Goal: Communication & Community: Answer question/provide support

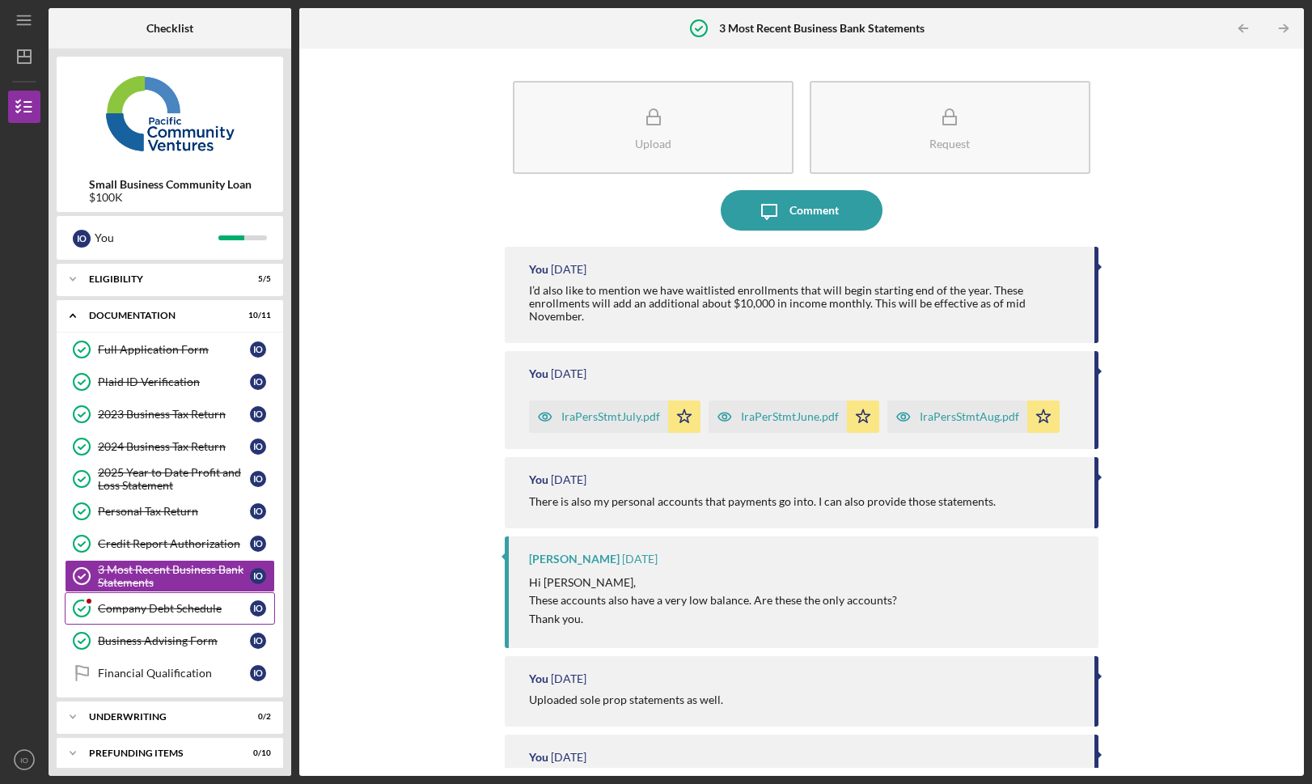
click at [158, 607] on div "Company Debt Schedule" at bounding box center [174, 608] width 152 height 13
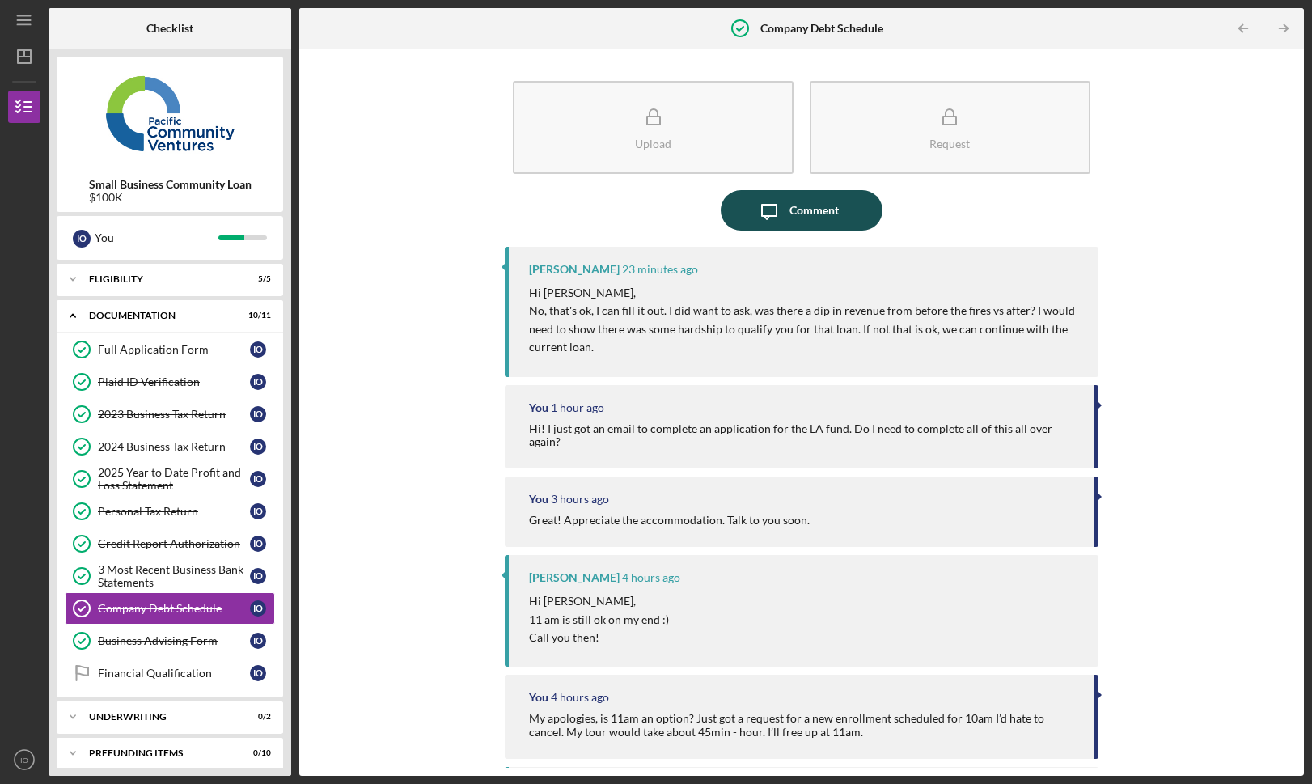
click at [811, 210] on div "Comment" at bounding box center [813, 210] width 49 height 40
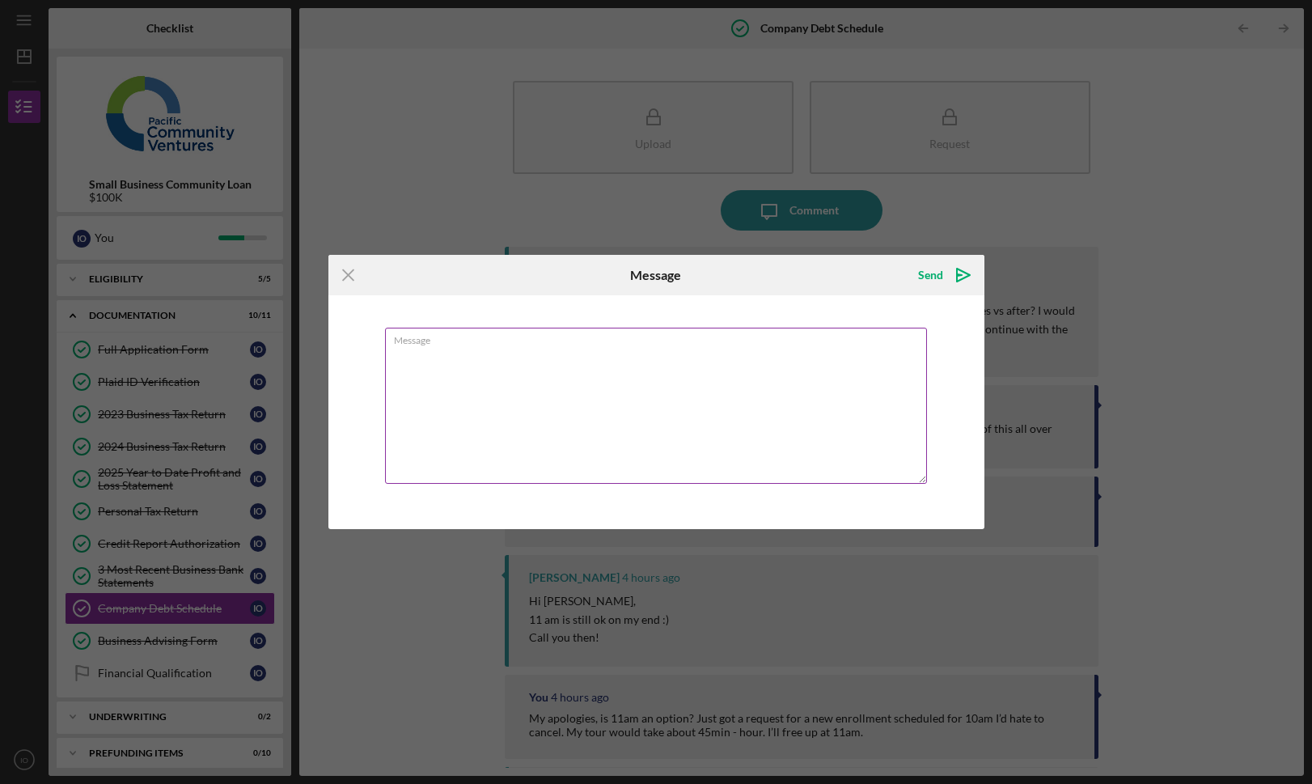
click at [570, 353] on textarea "Message" at bounding box center [656, 406] width 542 height 156
drag, startPoint x: 586, startPoint y: 372, endPoint x: 831, endPoint y: 357, distance: 246.4
click at [831, 357] on textarea "I figured something of that nature would be a requirement. No, nothing signific…" at bounding box center [656, 406] width 542 height 156
type textarea "I figured something of that nature would be a requirement. No, nothing signific…"
click at [948, 277] on icon "Icon/icon-invite-send" at bounding box center [963, 275] width 40 height 40
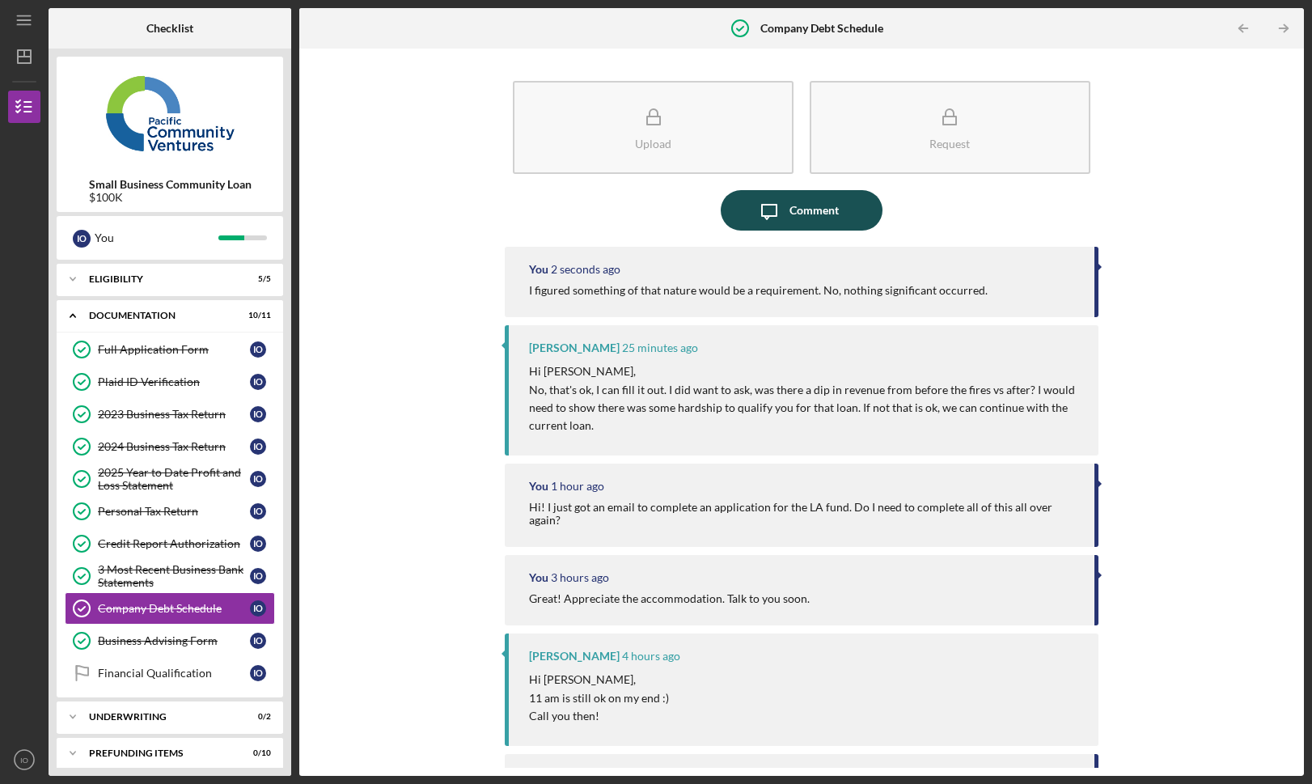
click at [815, 210] on div "Comment" at bounding box center [813, 210] width 49 height 40
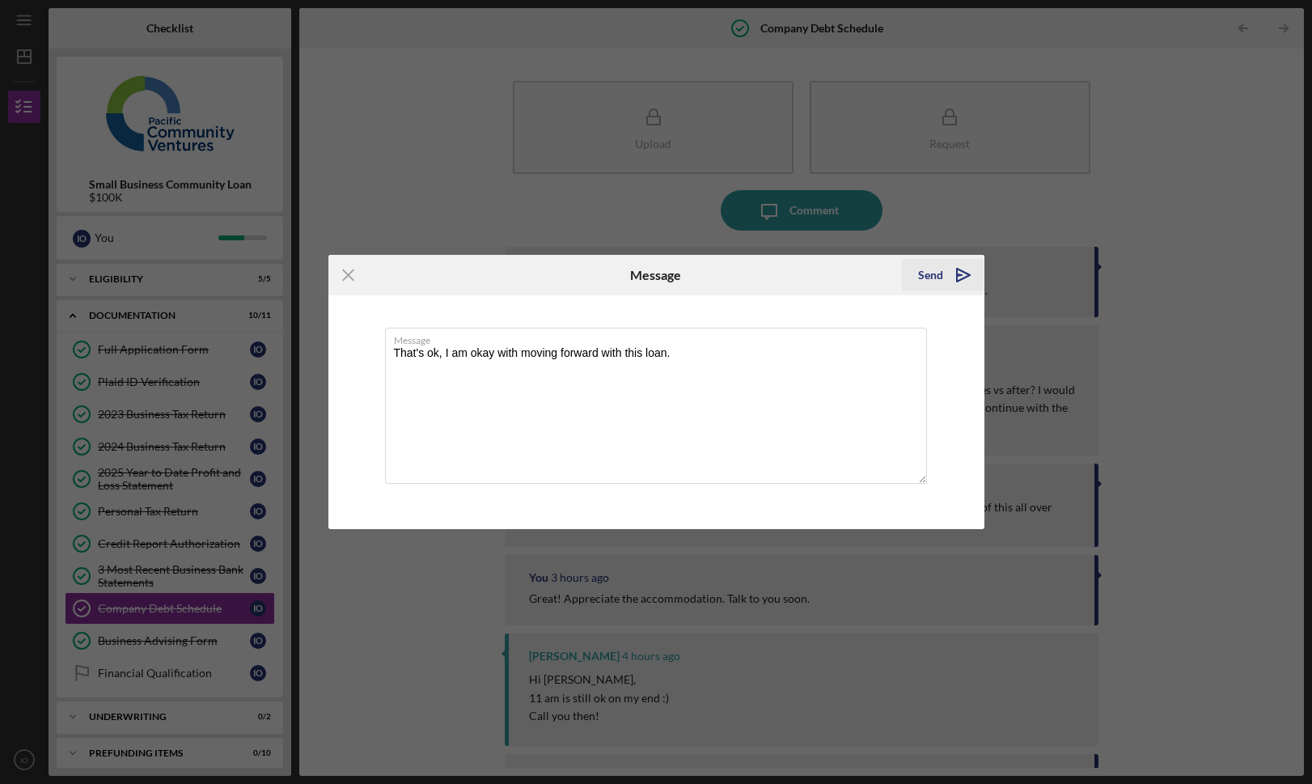
type textarea "That's ok, I am okay with moving forward with this loan."
click at [936, 273] on div "Send" at bounding box center [930, 275] width 25 height 32
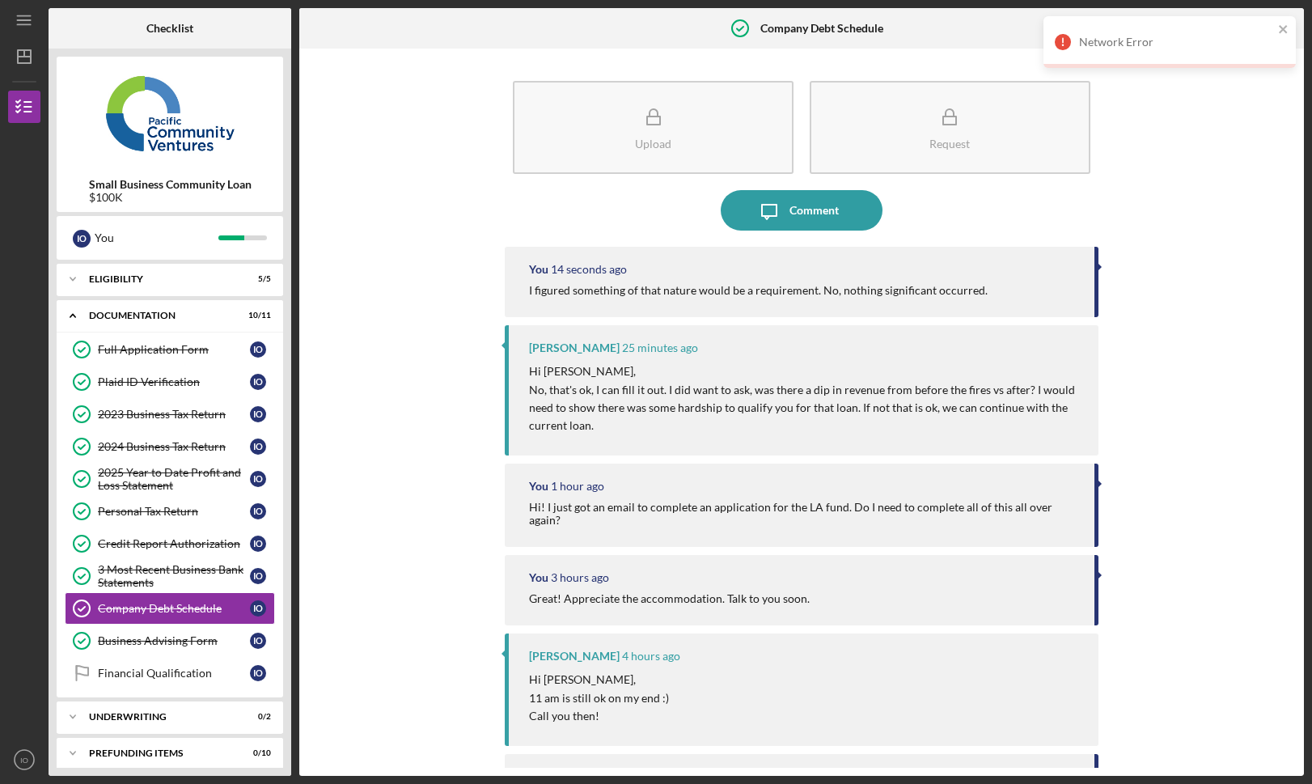
click at [879, 222] on div "Icon/Message Comment" at bounding box center [801, 210] width 593 height 40
click at [175, 595] on link "Company Debt Schedule Company Debt Schedule I O" at bounding box center [170, 608] width 210 height 32
click at [180, 577] on div "3 Most Recent Business Bank Statements" at bounding box center [174, 576] width 152 height 26
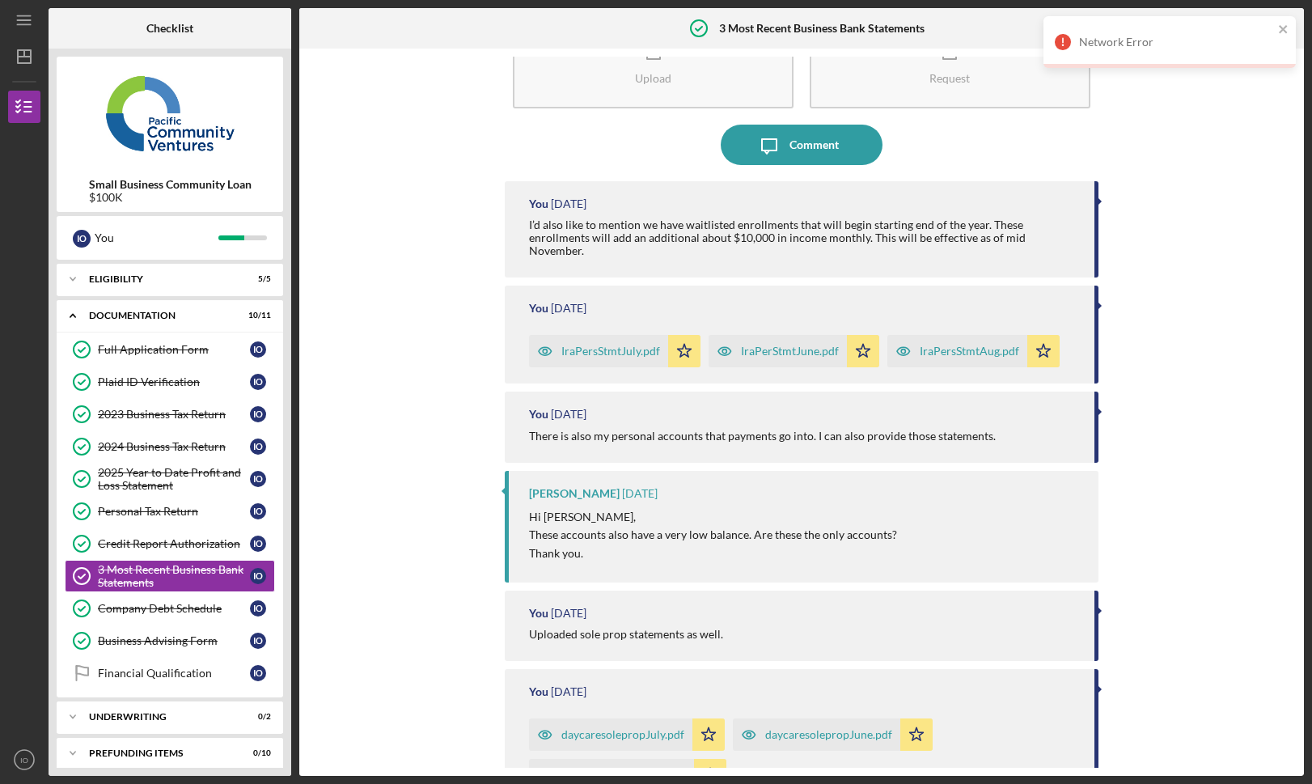
scroll to position [93, 0]
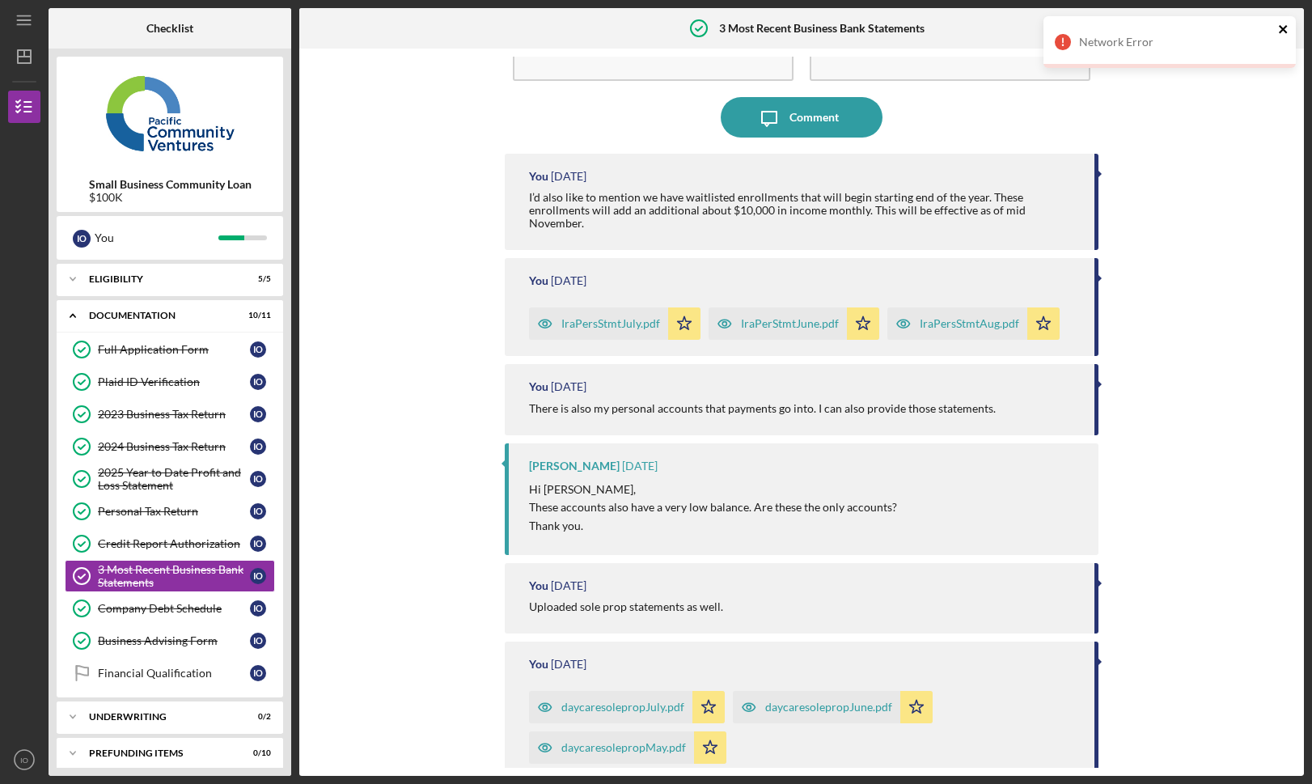
click at [1280, 28] on icon "close" at bounding box center [1283, 29] width 11 height 13
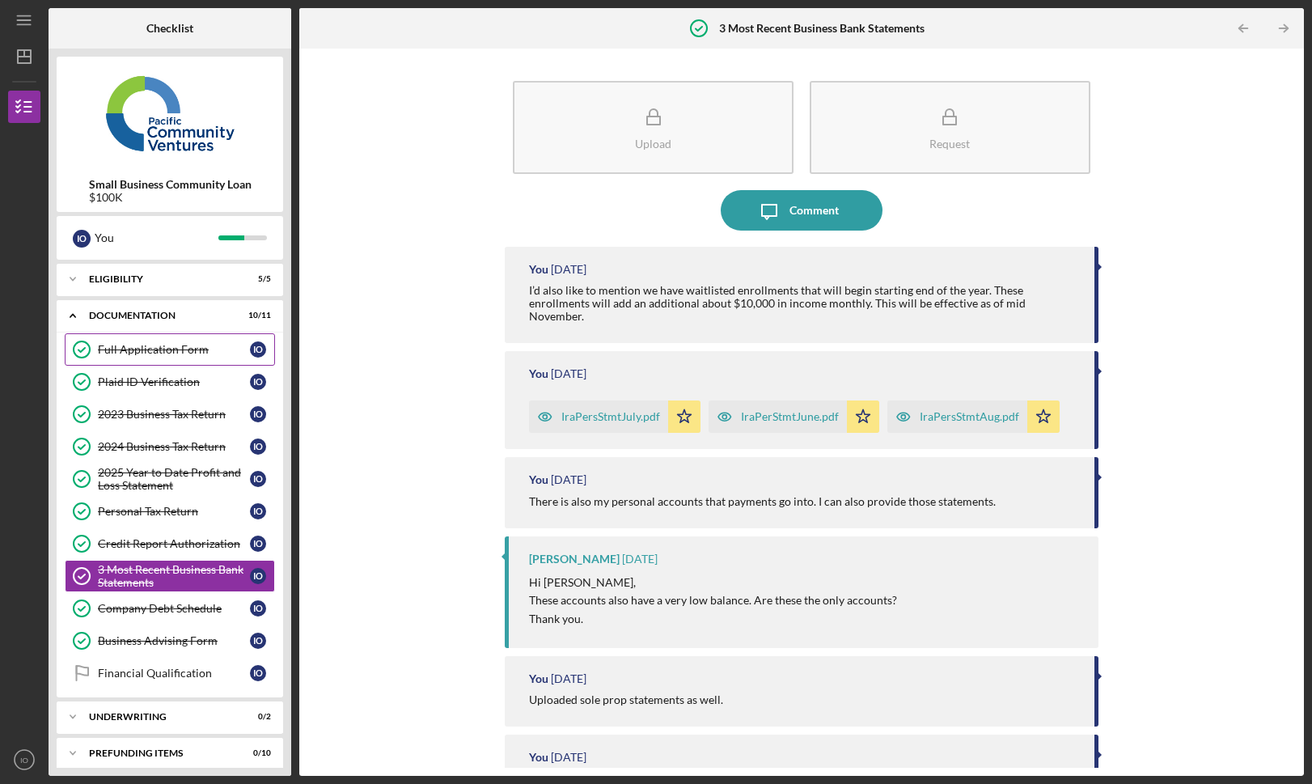
click at [192, 360] on link "Full Application Form Full Application Form I O" at bounding box center [170, 349] width 210 height 32
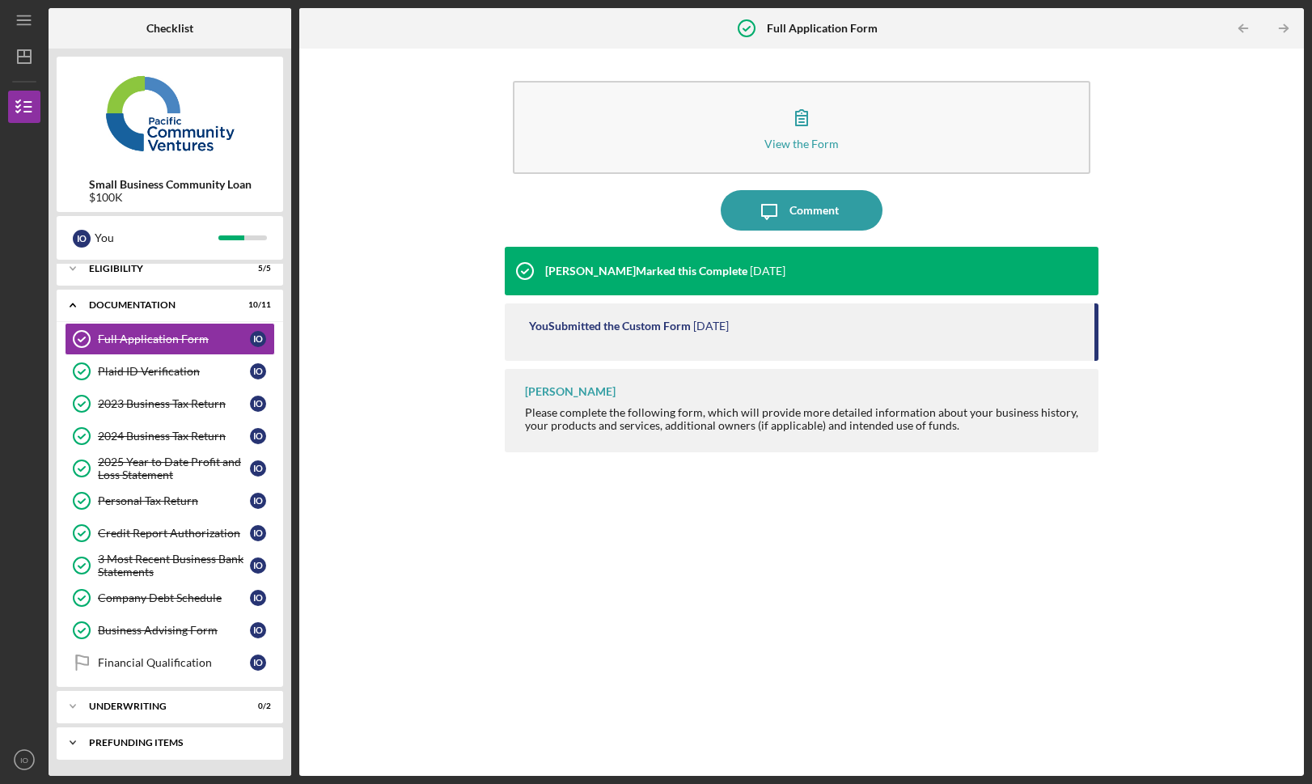
scroll to position [11, 0]
click at [177, 751] on div "Icon/Expander Prefunding Items 0 / 10" at bounding box center [170, 742] width 226 height 32
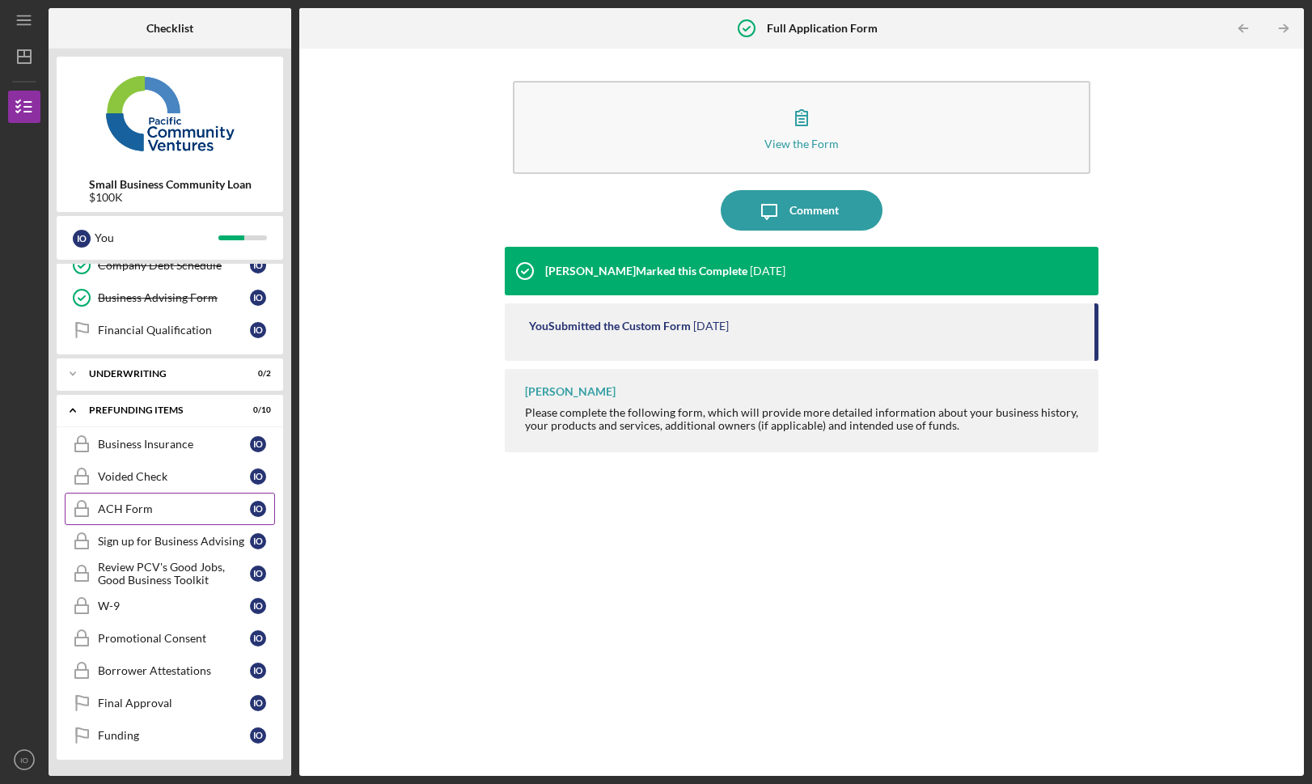
scroll to position [343, 0]
